Goal: Task Accomplishment & Management: Manage account settings

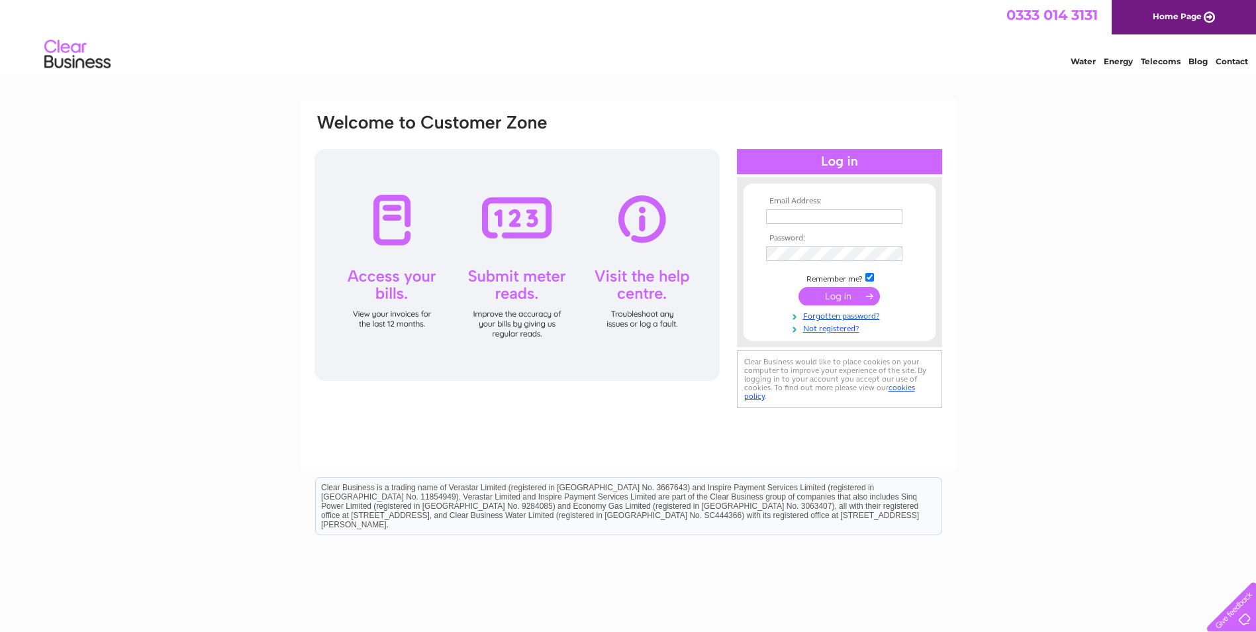
type input "enquiries@howdenfabrications.com"
click at [838, 290] on input "submit" at bounding box center [838, 296] width 81 height 19
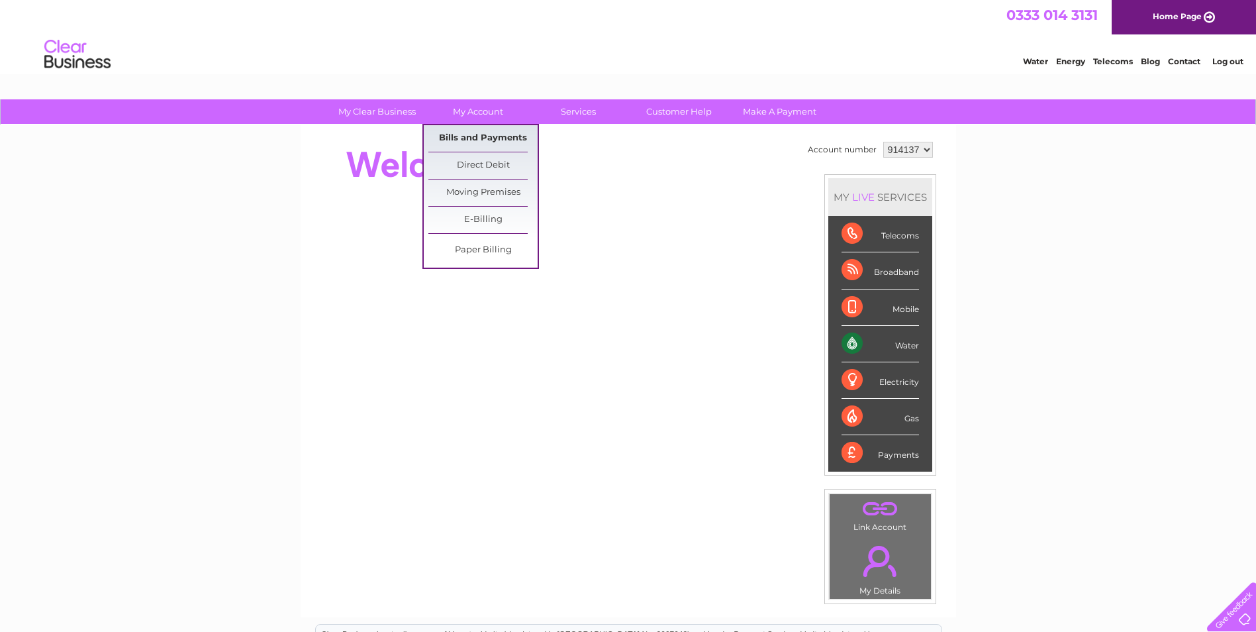
click at [480, 140] on link "Bills and Payments" at bounding box center [482, 138] width 109 height 26
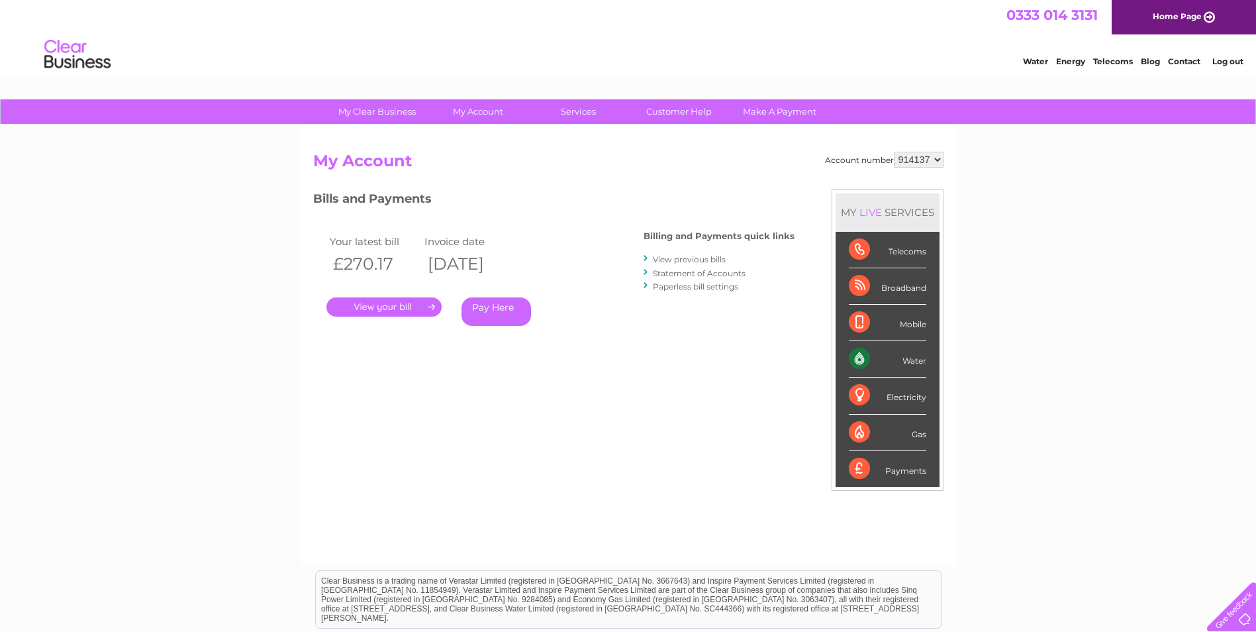
click at [401, 305] on link "." at bounding box center [383, 306] width 115 height 19
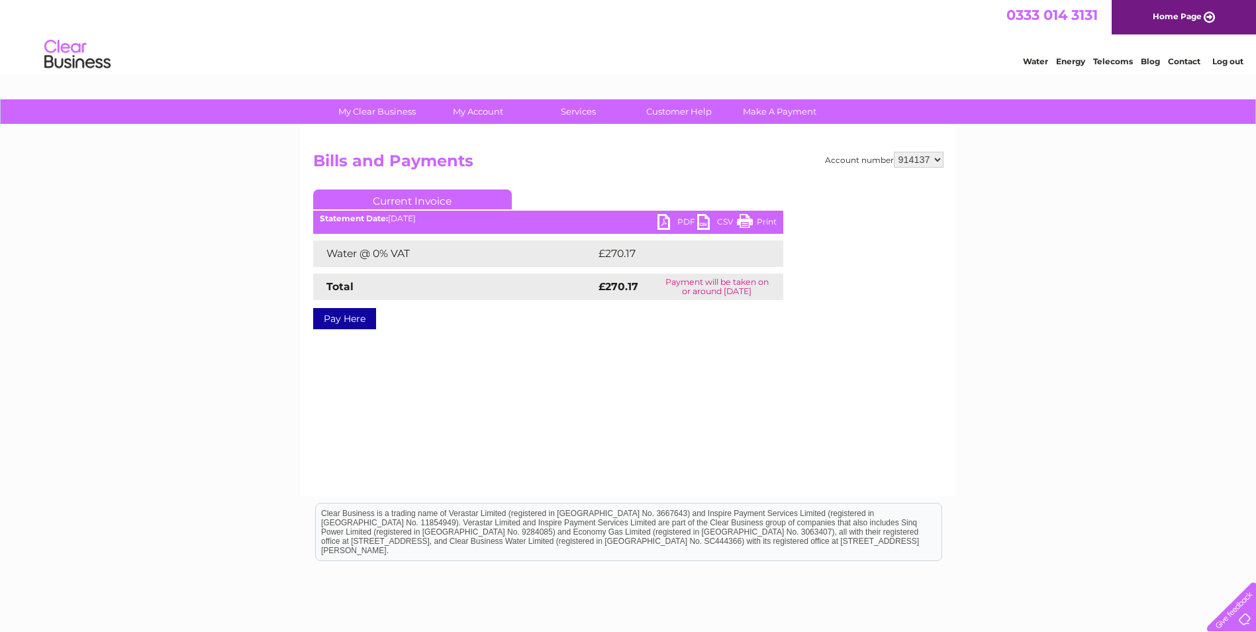
click at [662, 222] on link "PDF" at bounding box center [677, 223] width 40 height 19
click at [1225, 61] on link "Log out" at bounding box center [1227, 61] width 31 height 10
